Goal: Transaction & Acquisition: Subscribe to service/newsletter

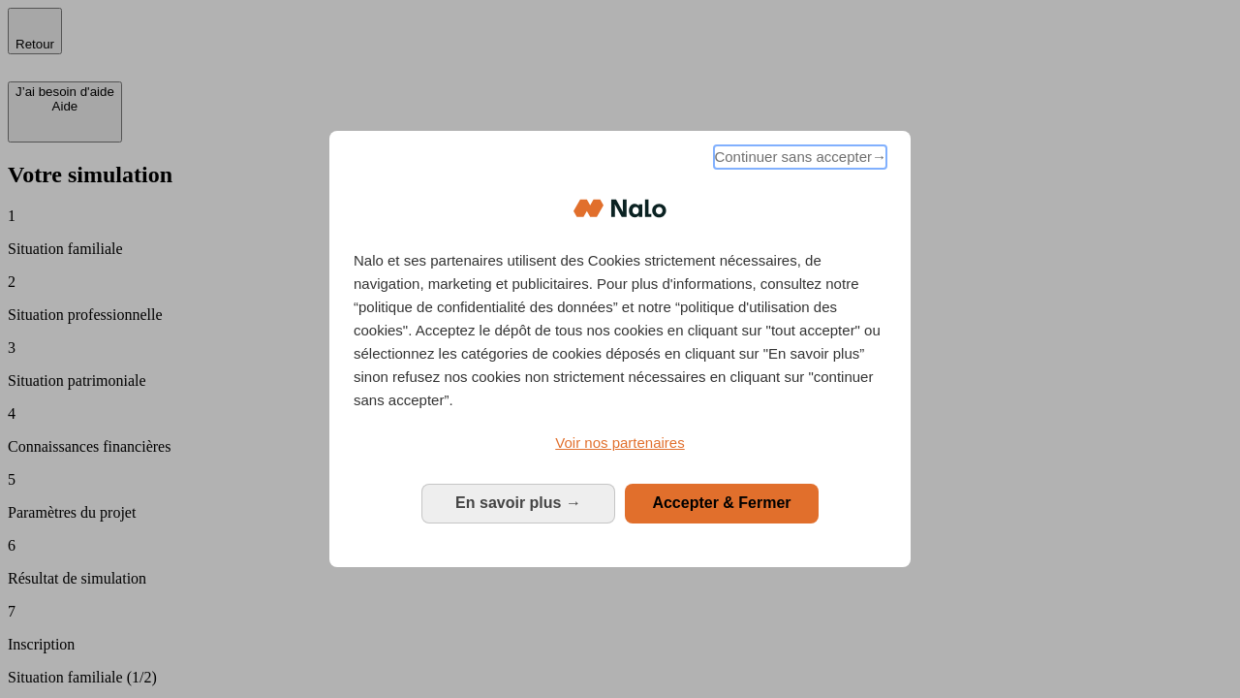
click at [799, 160] on span "Continuer sans accepter →" at bounding box center [800, 156] width 173 height 23
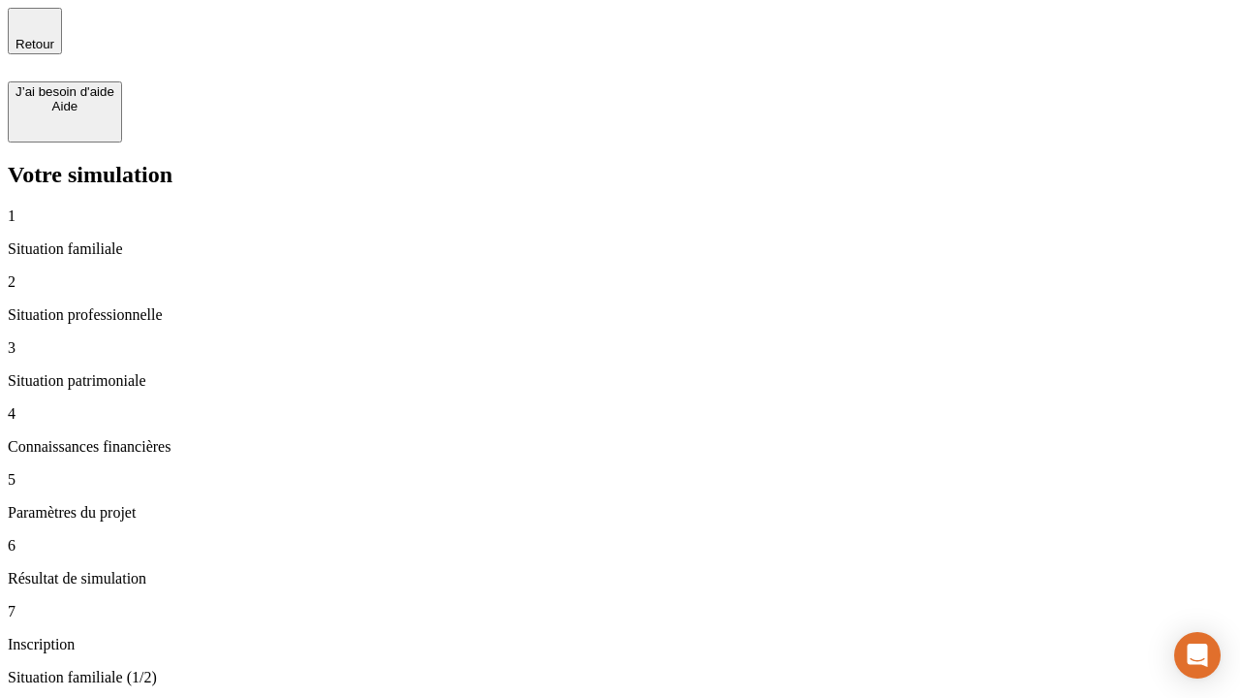
type input "30 000"
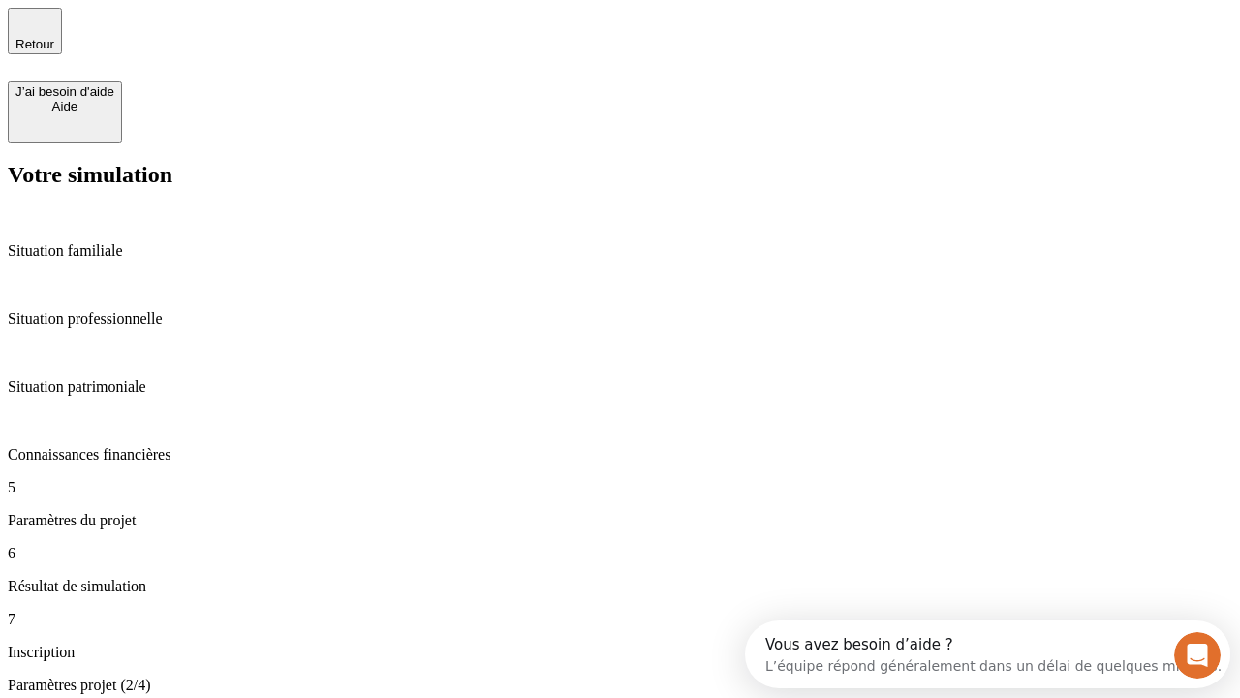
type input "25"
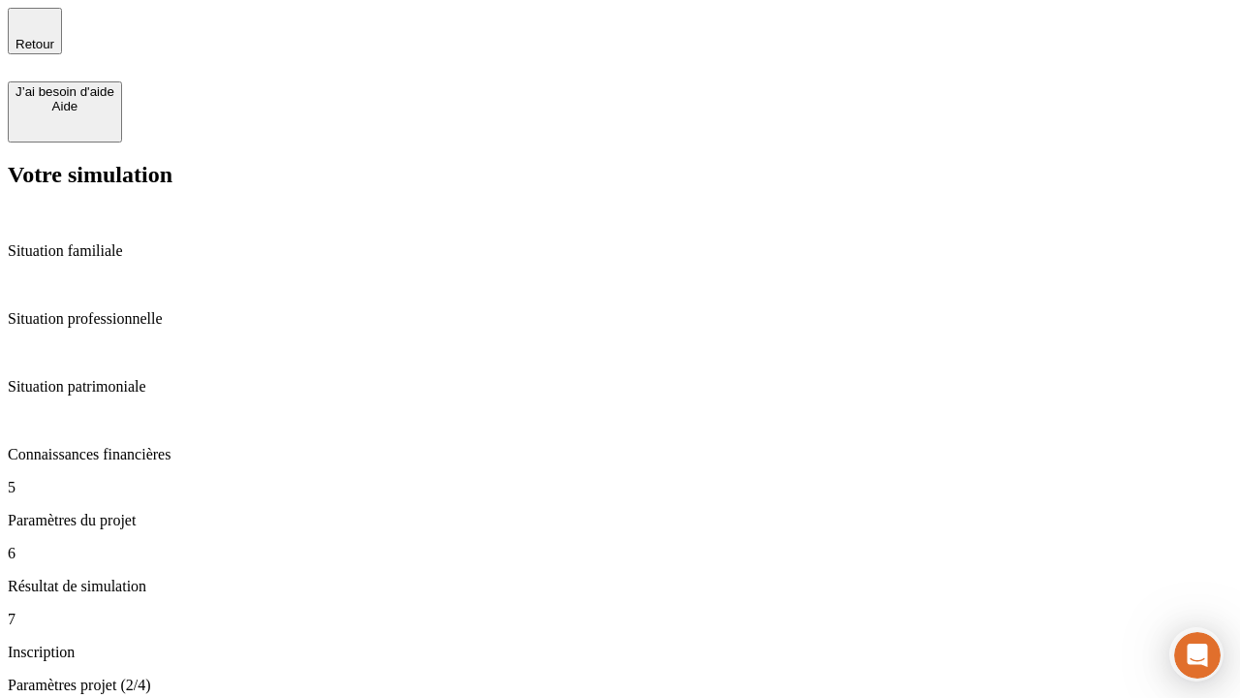
type input "5"
type input "1 000"
type input "640"
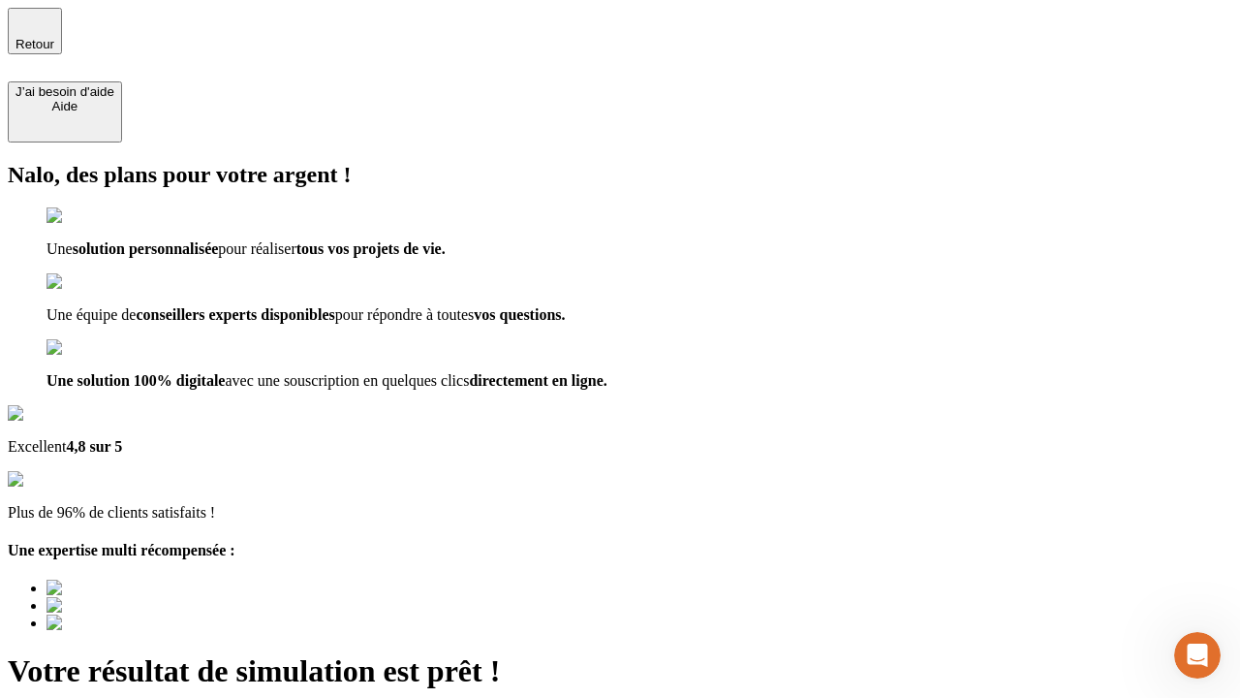
type input "[EMAIL_ADDRESS][PERSON_NAME][DOMAIN_NAME]"
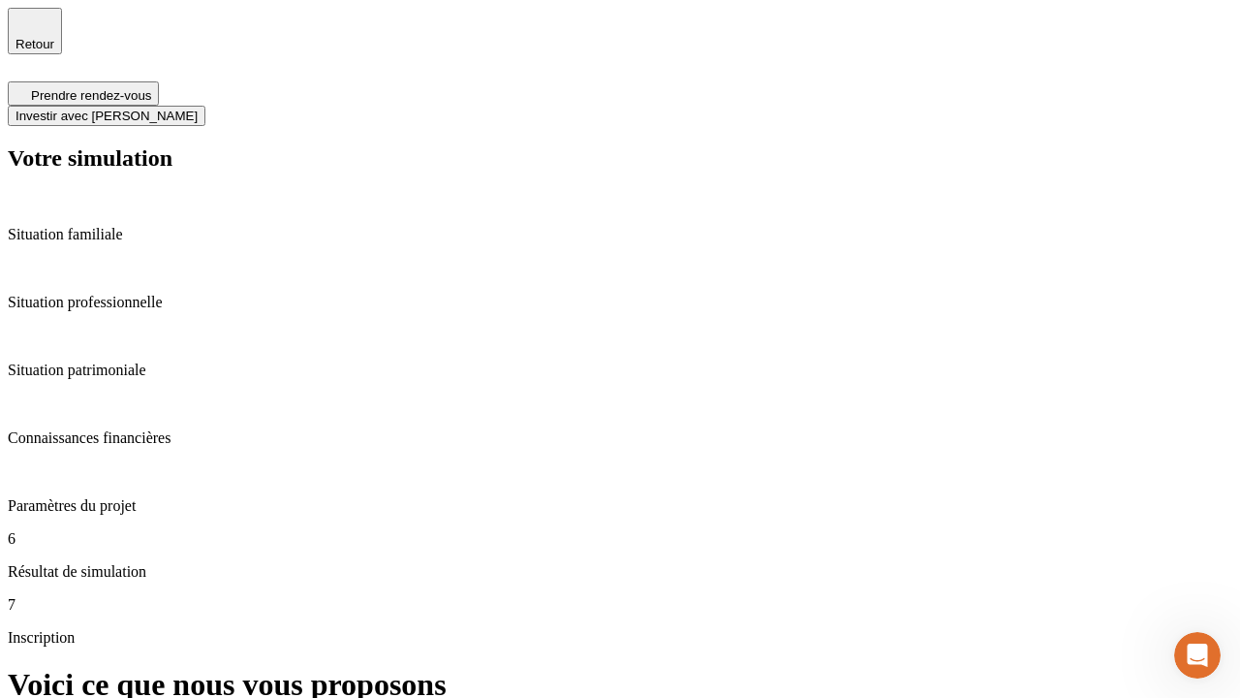
click at [198, 109] on span "Investir avec [PERSON_NAME]" at bounding box center [107, 116] width 182 height 15
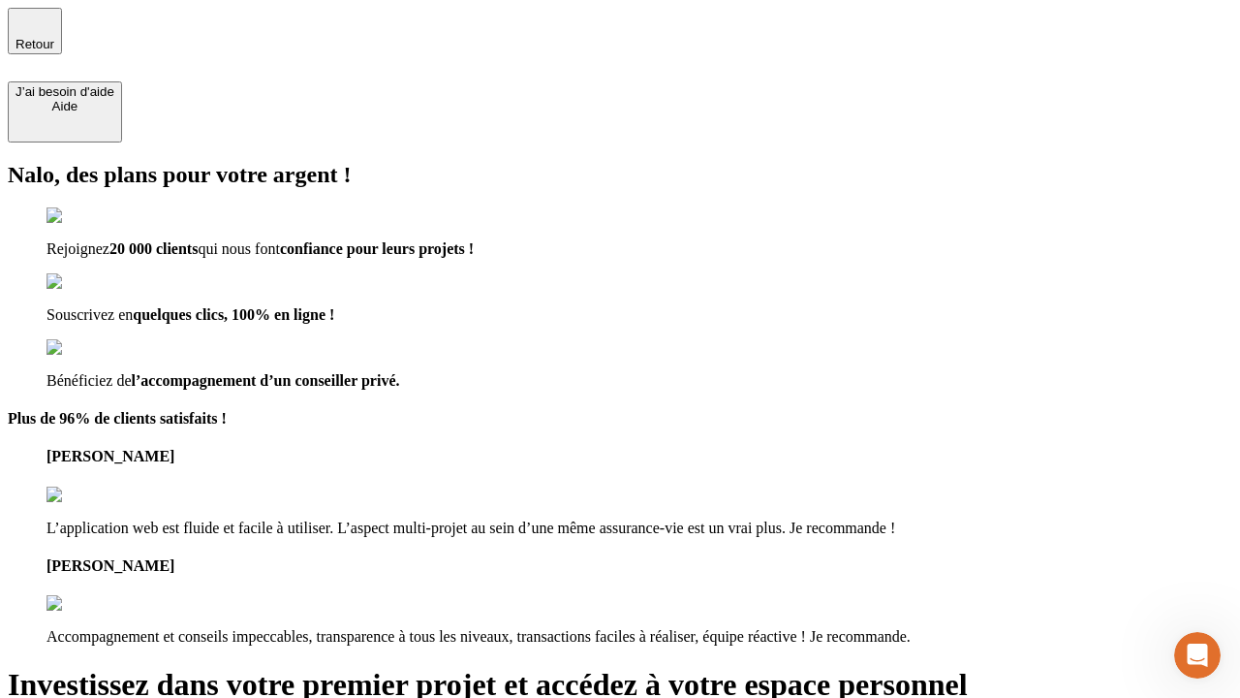
type input "[EMAIL_ADDRESS][PERSON_NAME][DOMAIN_NAME]"
